Goal: Understand process/instructions: Learn about a topic

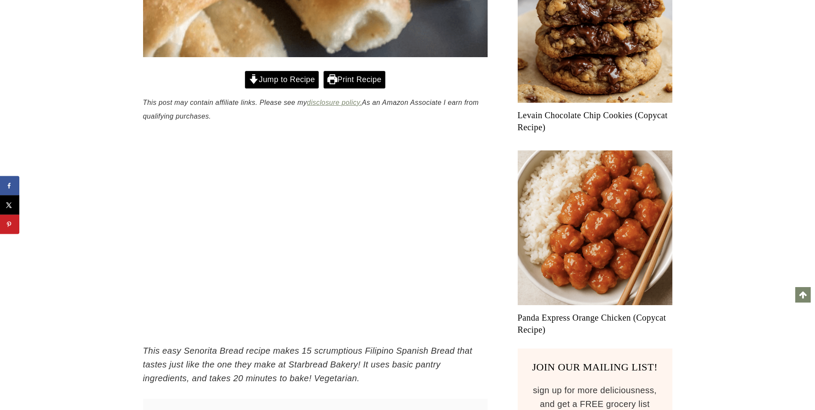
scroll to position [424, 0]
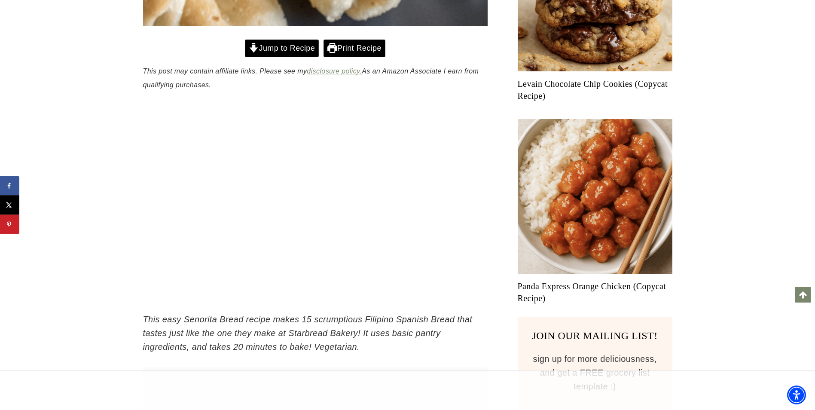
click at [288, 49] on link "Jump to Recipe" at bounding box center [282, 49] width 74 height 18
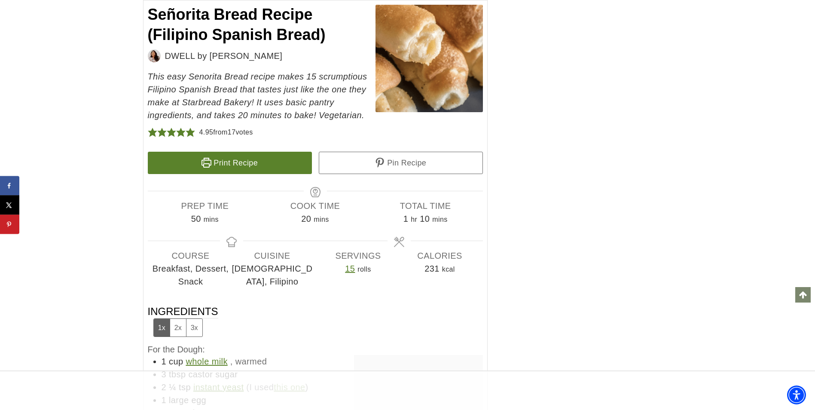
click at [177, 326] on button "2x" at bounding box center [178, 328] width 16 height 18
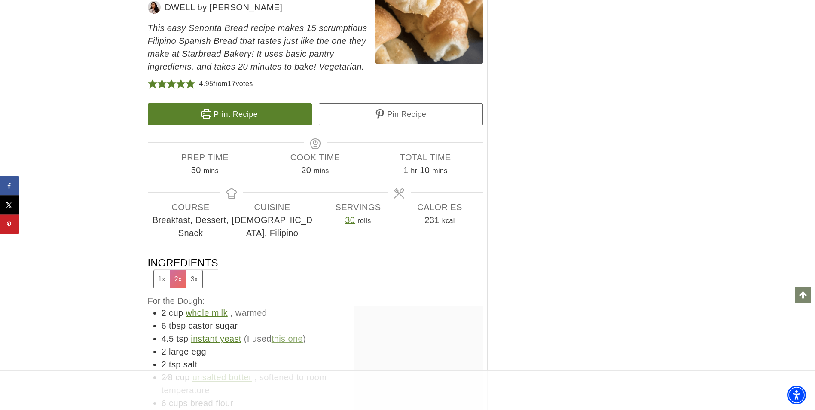
scroll to position [6373, 0]
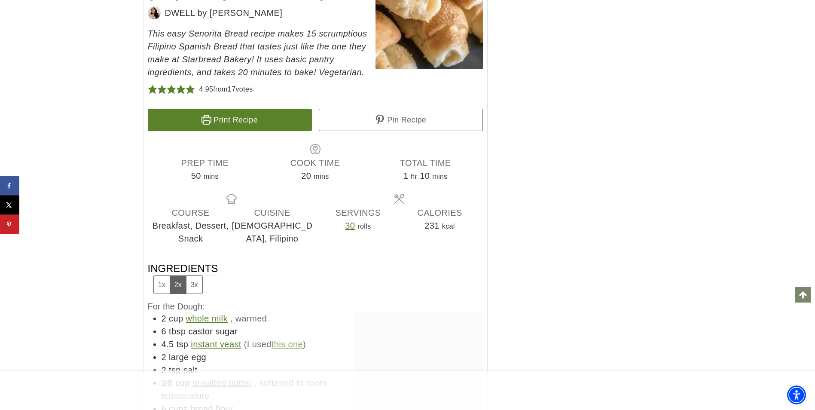
click at [159, 290] on button "1x" at bounding box center [162, 285] width 16 height 18
click at [176, 286] on button "2x" at bounding box center [178, 285] width 16 height 18
click at [290, 123] on link "Print Recipe" at bounding box center [230, 120] width 164 height 22
